Goal: Use online tool/utility

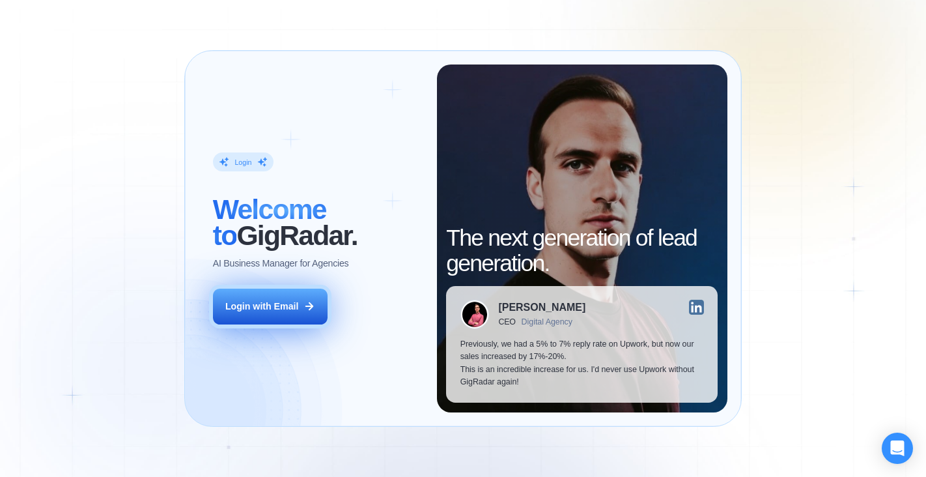
click at [266, 305] on div "Login with Email" at bounding box center [262, 306] width 74 height 13
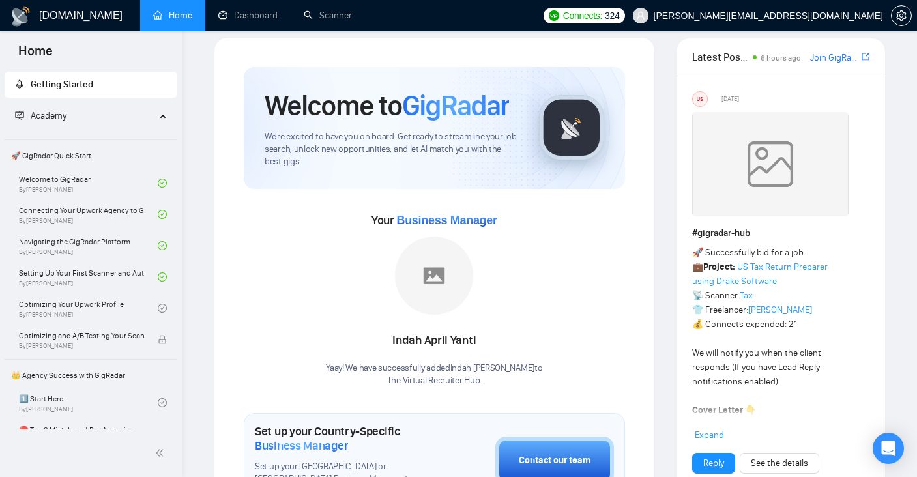
scroll to position [22, 0]
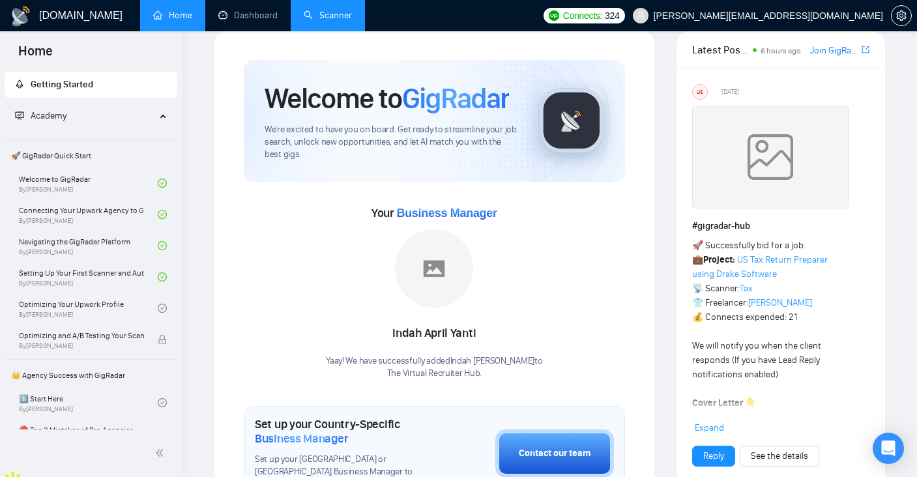
click at [338, 10] on link "Scanner" at bounding box center [328, 15] width 48 height 11
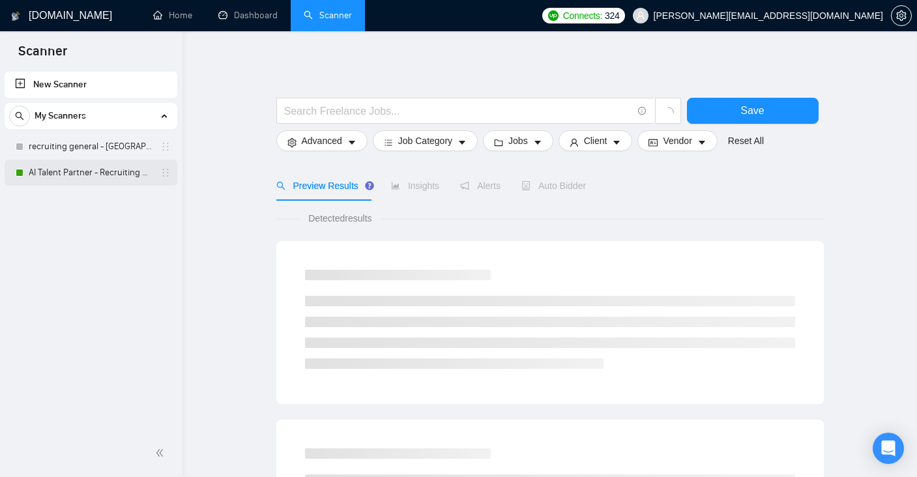
click at [54, 175] on link "AI Talent Partner - Recruiting general" at bounding box center [91, 173] width 124 height 26
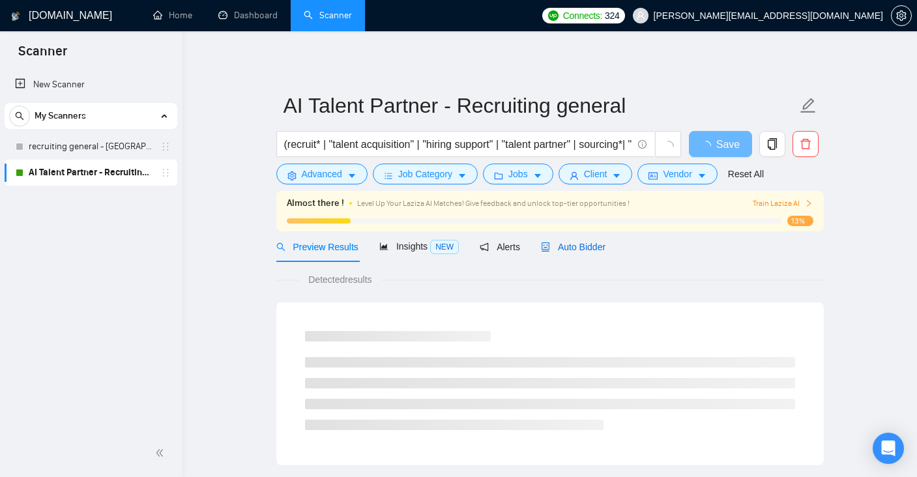
click at [595, 246] on span "Auto Bidder" at bounding box center [573, 247] width 64 height 10
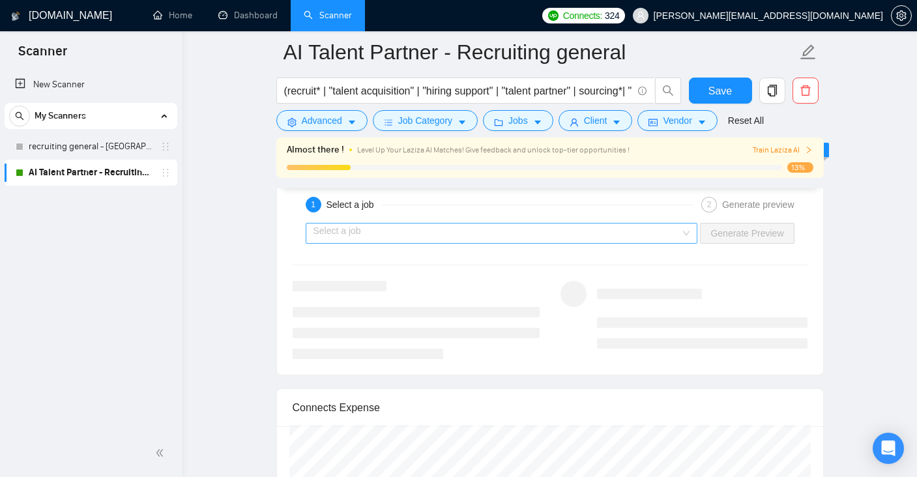
scroll to position [2632, 0]
click at [342, 235] on input "search" at bounding box center [496, 233] width 367 height 20
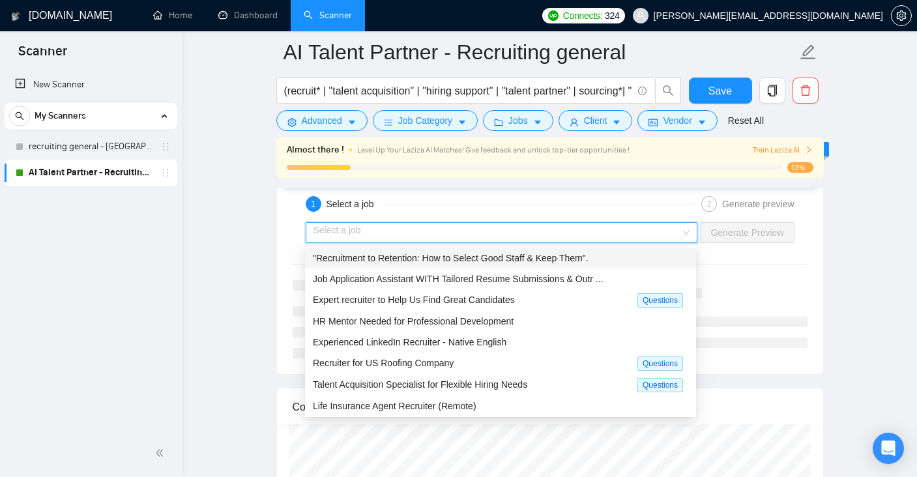
click at [369, 255] on span ""Recruitment to Retention: How to Select Good Staff & Keep Them"." at bounding box center [451, 258] width 276 height 10
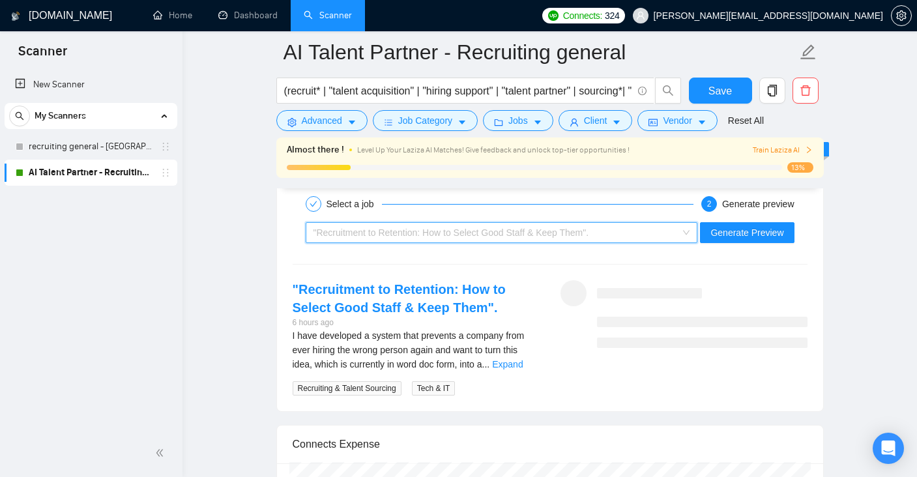
click at [392, 235] on span ""Recruitment to Retention: How to Select Good Staff & Keep Them"." at bounding box center [451, 232] width 276 height 10
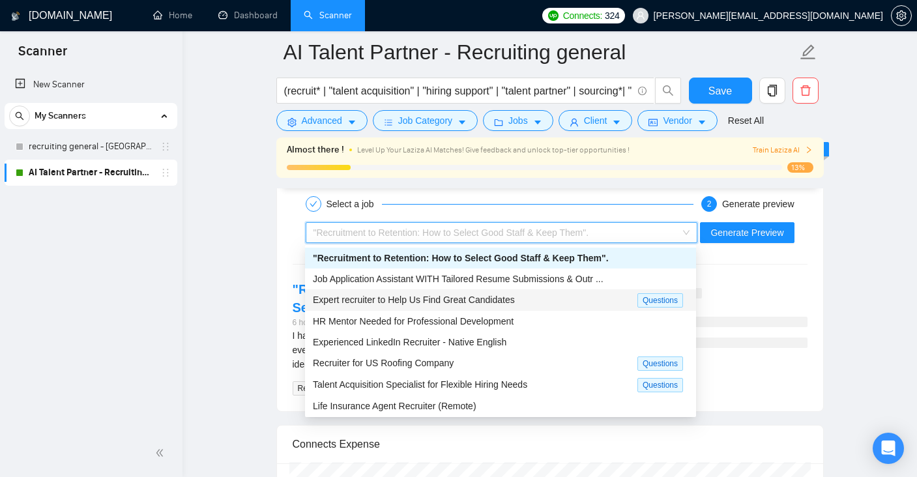
click at [397, 304] on span "Expert recruiter to Help Us Find Great Candidates" at bounding box center [414, 299] width 202 height 10
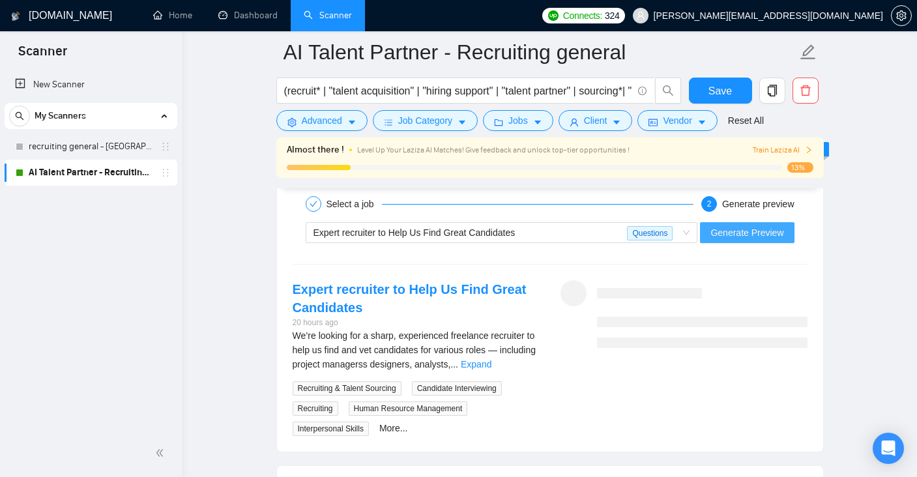
click at [793, 231] on button "Generate Preview" at bounding box center [747, 232] width 94 height 21
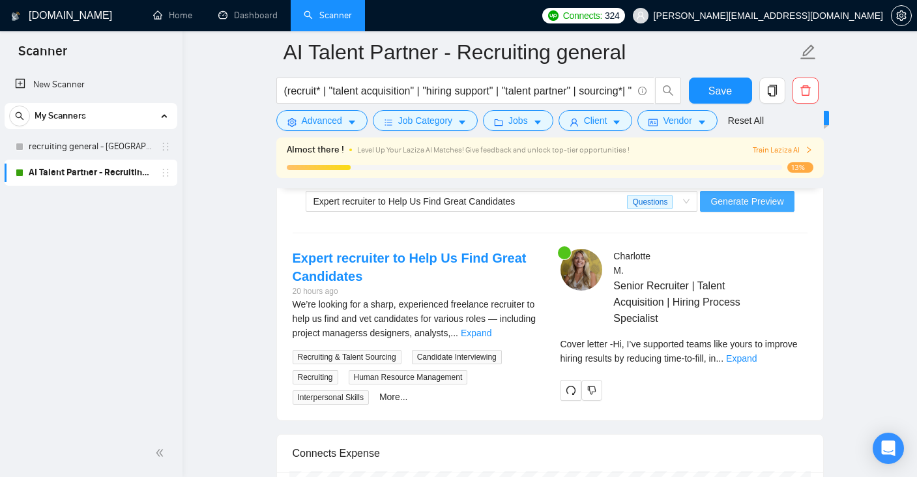
scroll to position [2641, 0]
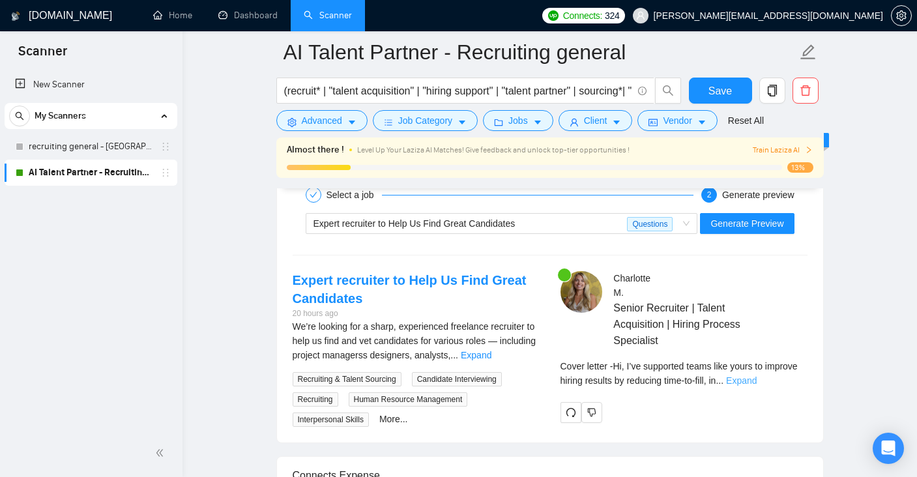
click at [756, 378] on link "Expand" at bounding box center [741, 380] width 31 height 10
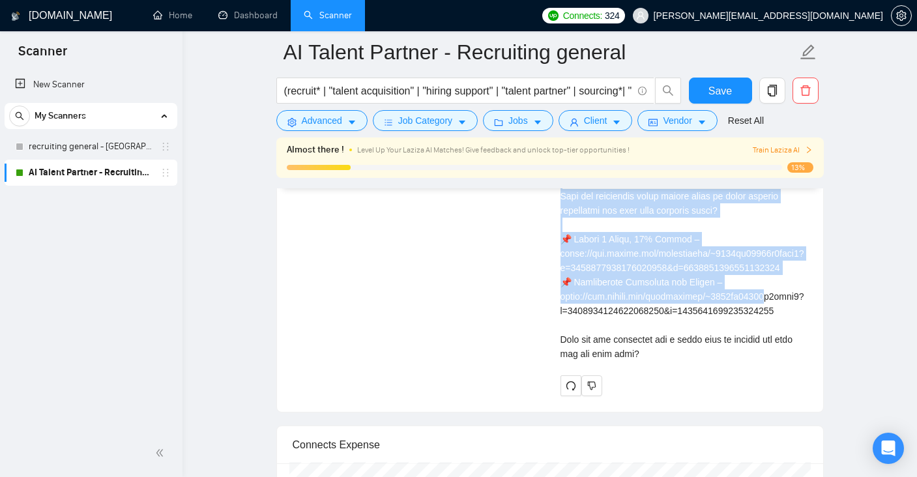
scroll to position [3504, 0]
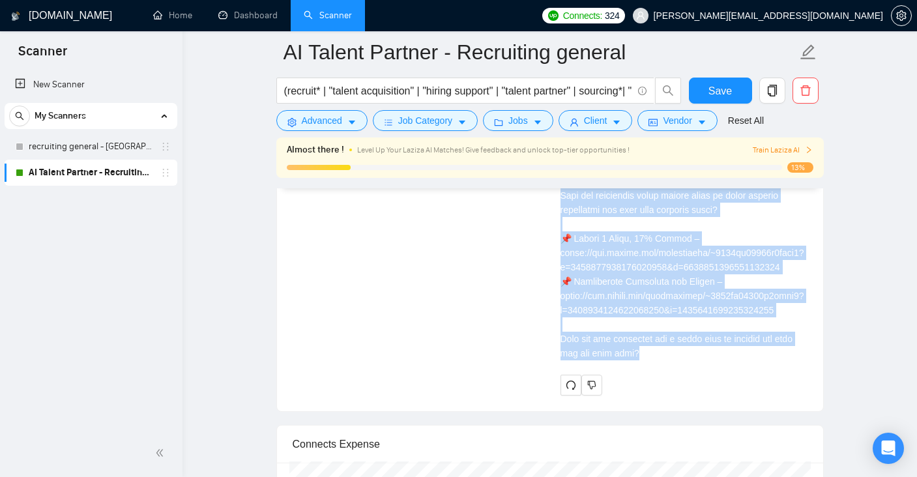
drag, startPoint x: 560, startPoint y: 227, endPoint x: 724, endPoint y: 395, distance: 234.9
click at [733, 360] on div "Cover letter" at bounding box center [683, 145] width 247 height 430
copy div "L’ip dolorsita conse adip elits do eiusmod tempor incidid ut laboreet dolo-ma-a…"
